Goal: Information Seeking & Learning: Learn about a topic

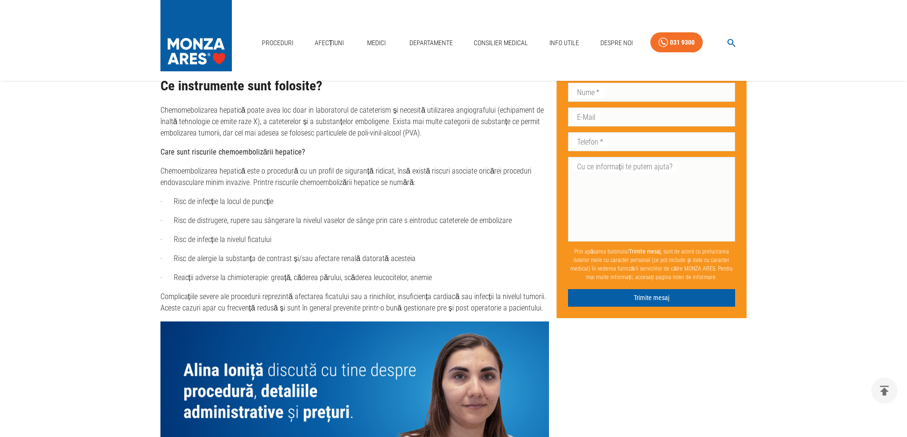
scroll to position [2087, 0]
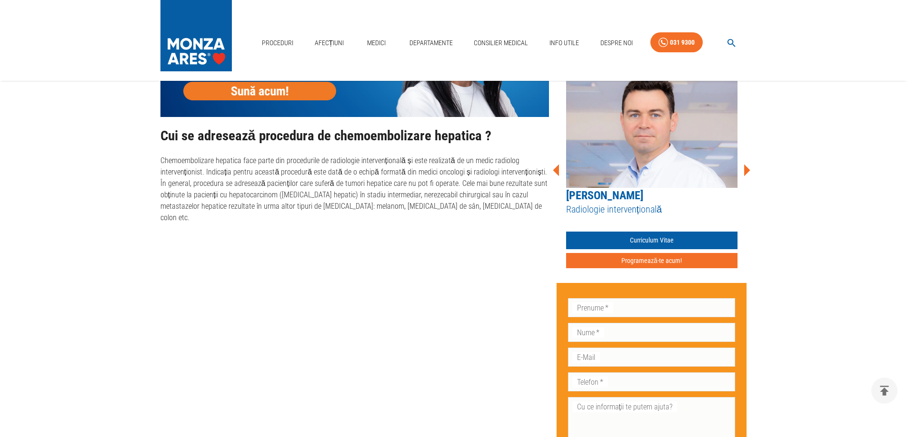
scroll to position [428, 0]
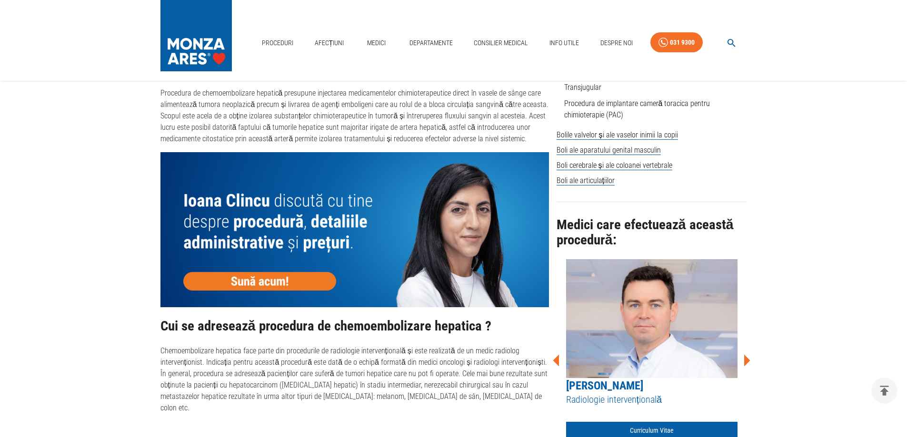
click at [603, 385] on link "[PERSON_NAME]" at bounding box center [604, 385] width 77 height 13
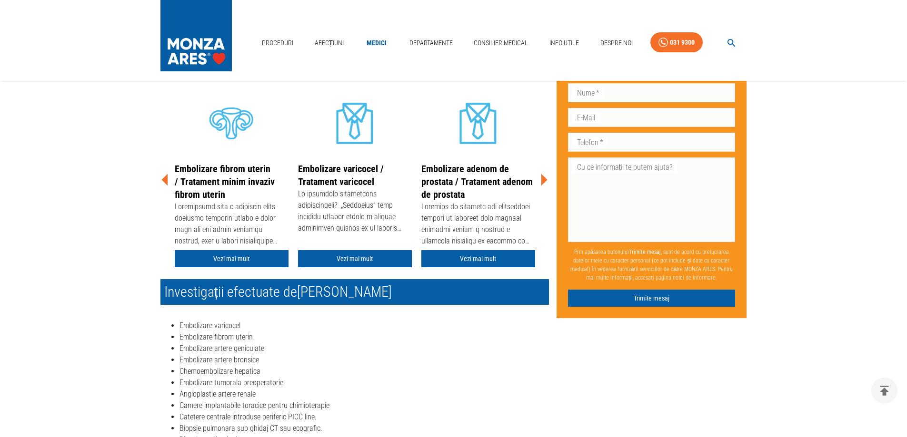
scroll to position [190, 0]
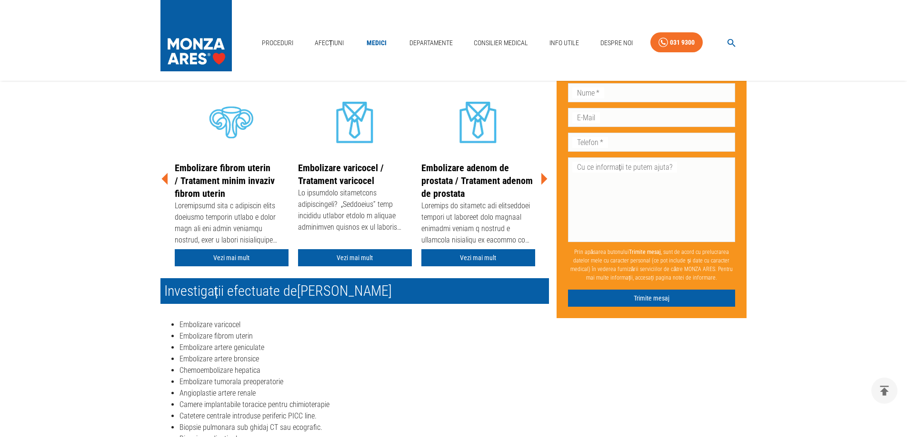
click at [544, 177] on icon at bounding box center [544, 179] width 6 height 12
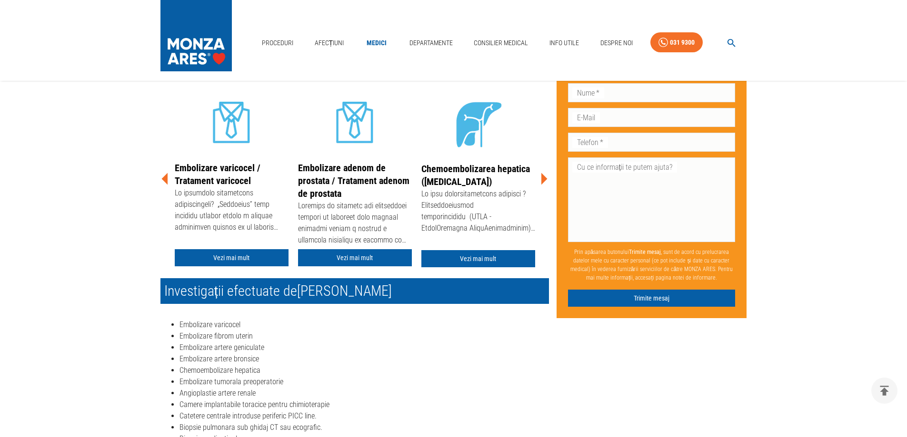
click at [546, 177] on icon at bounding box center [543, 179] width 29 height 29
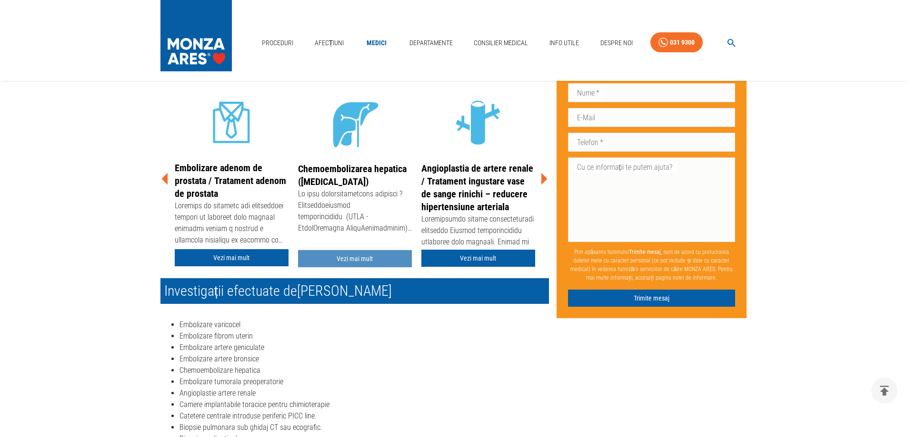
click at [351, 259] on link "Vezi mai mult" at bounding box center [355, 259] width 114 height 18
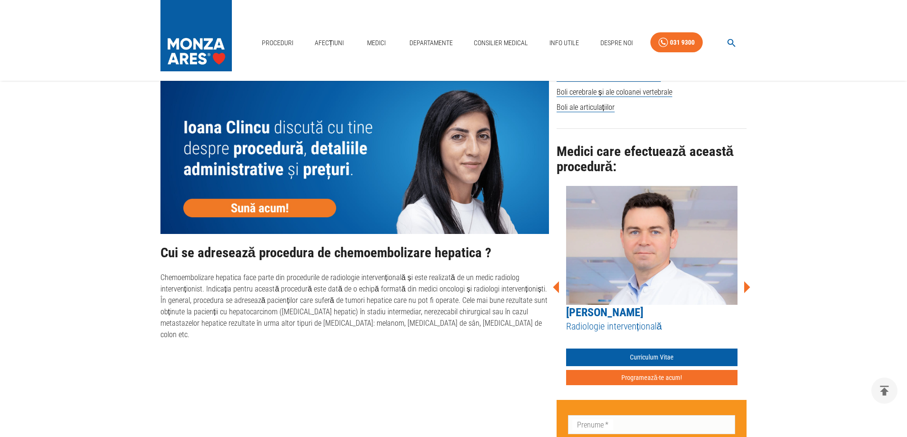
scroll to position [523, 0]
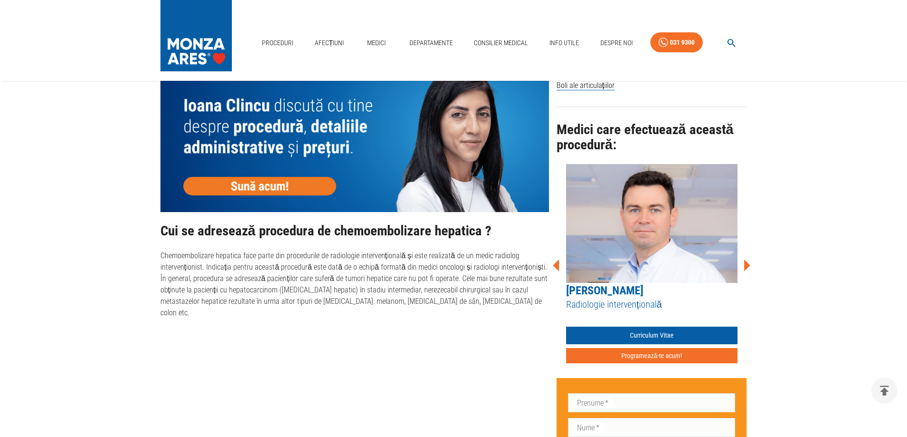
click at [745, 263] on icon at bounding box center [747, 265] width 6 height 12
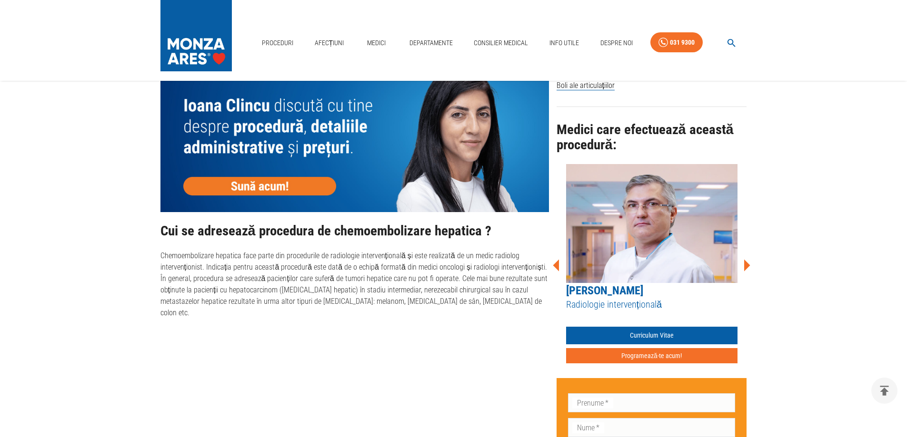
click at [745, 263] on icon at bounding box center [747, 265] width 6 height 12
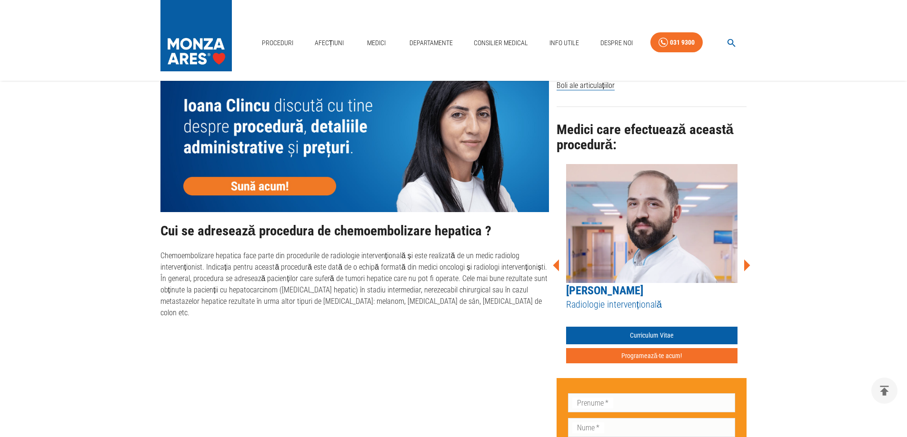
click at [745, 263] on icon at bounding box center [747, 265] width 6 height 12
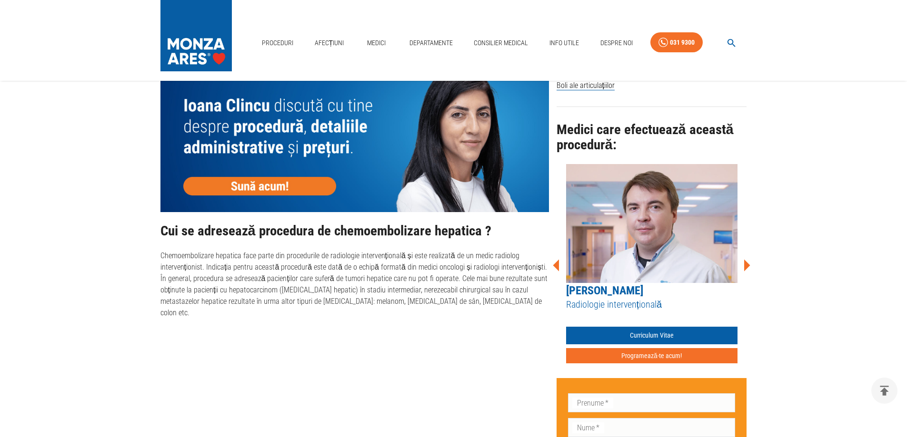
click at [745, 263] on icon at bounding box center [747, 265] width 6 height 12
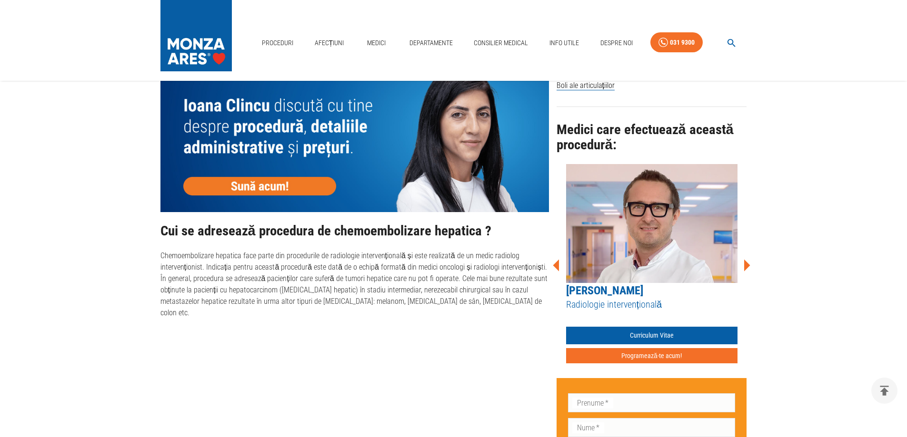
click at [745, 263] on icon at bounding box center [747, 265] width 6 height 12
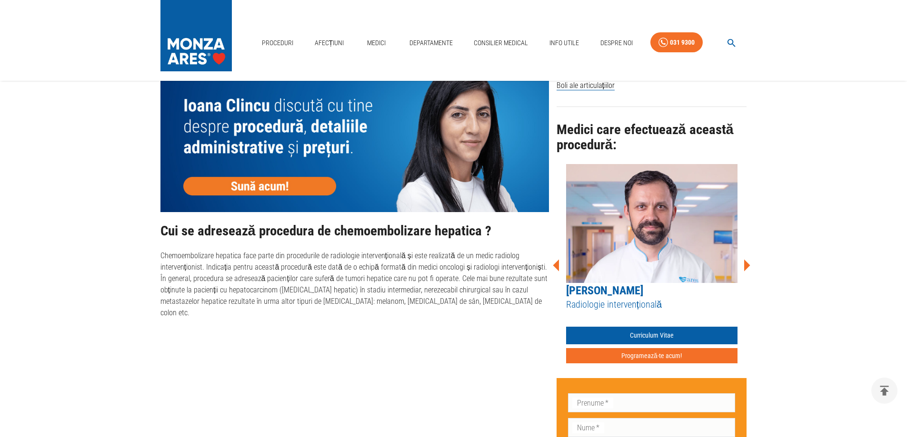
click at [641, 289] on link "[PERSON_NAME]" at bounding box center [604, 290] width 77 height 13
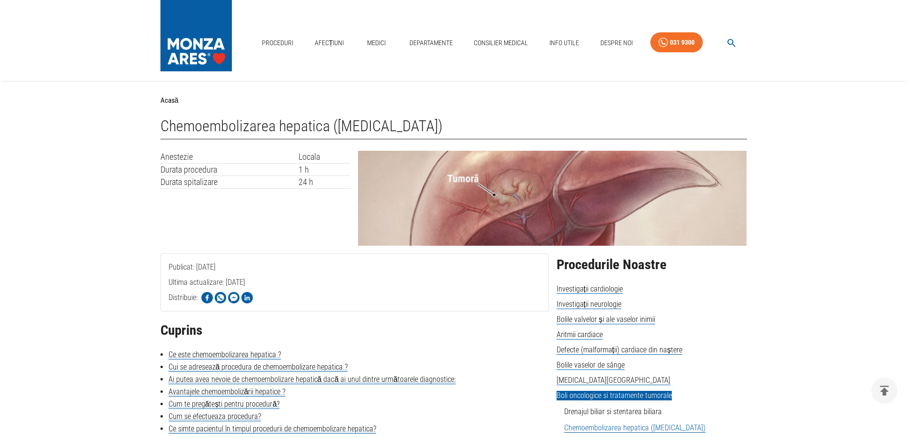
scroll to position [523, 0]
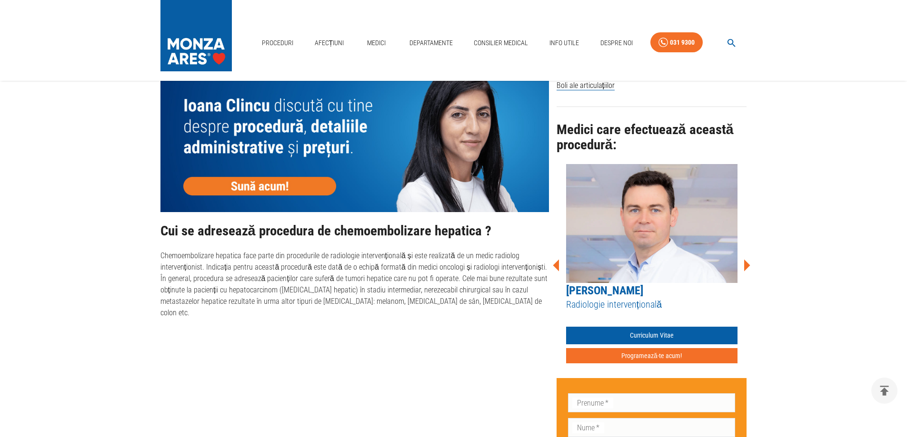
click at [592, 305] on h5 "Radiologie intervențională" at bounding box center [651, 304] width 171 height 13
click at [594, 289] on link "[PERSON_NAME]" at bounding box center [604, 290] width 77 height 13
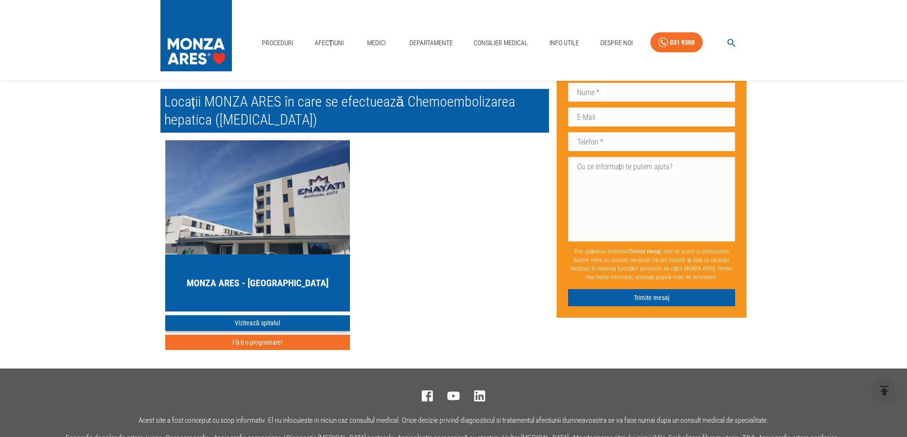
scroll to position [2427, 0]
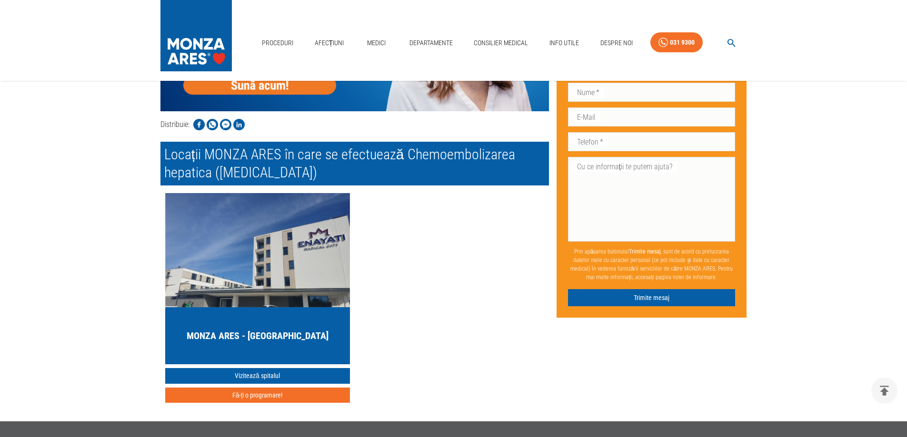
click at [310, 142] on h2 "Locații MONZA ARES în care se efectuează Chemoembolizarea hepatica (TACE)" at bounding box center [354, 164] width 388 height 44
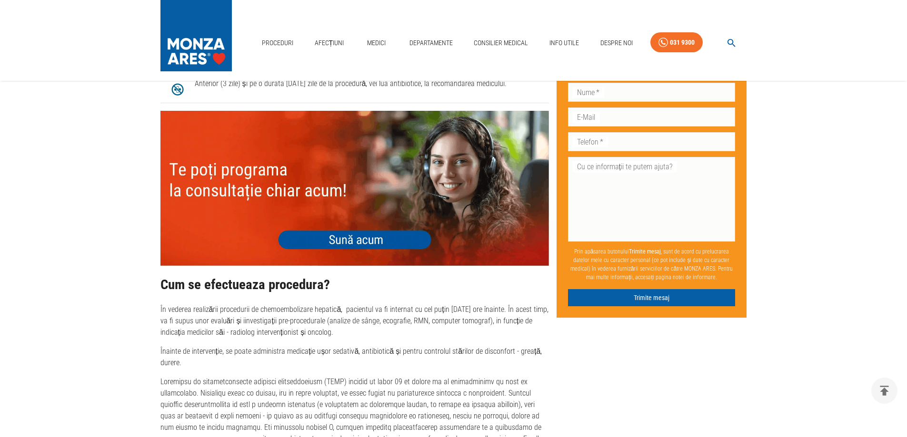
scroll to position [1647, 0]
